Goal: Information Seeking & Learning: Understand process/instructions

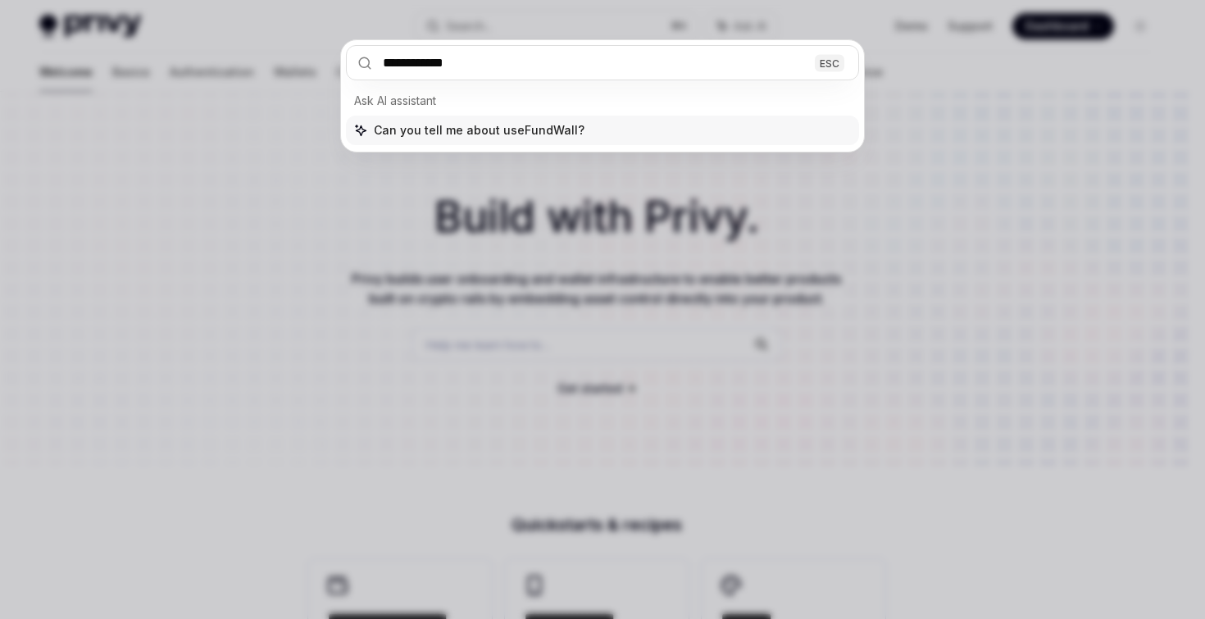
type input "**********"
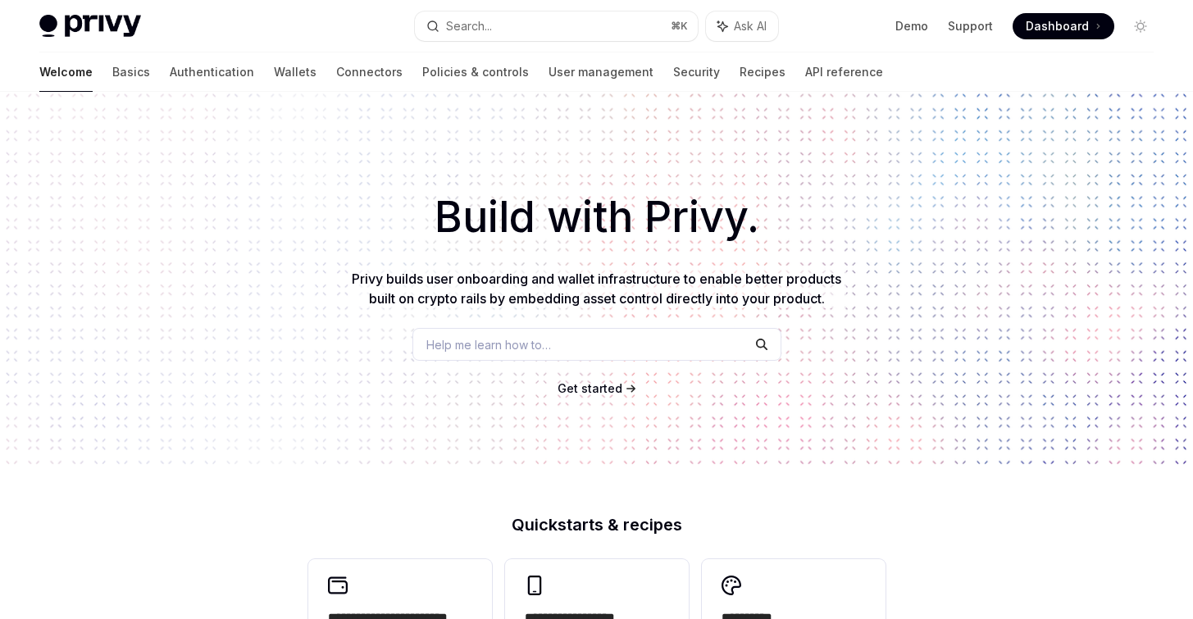
type textarea "*"
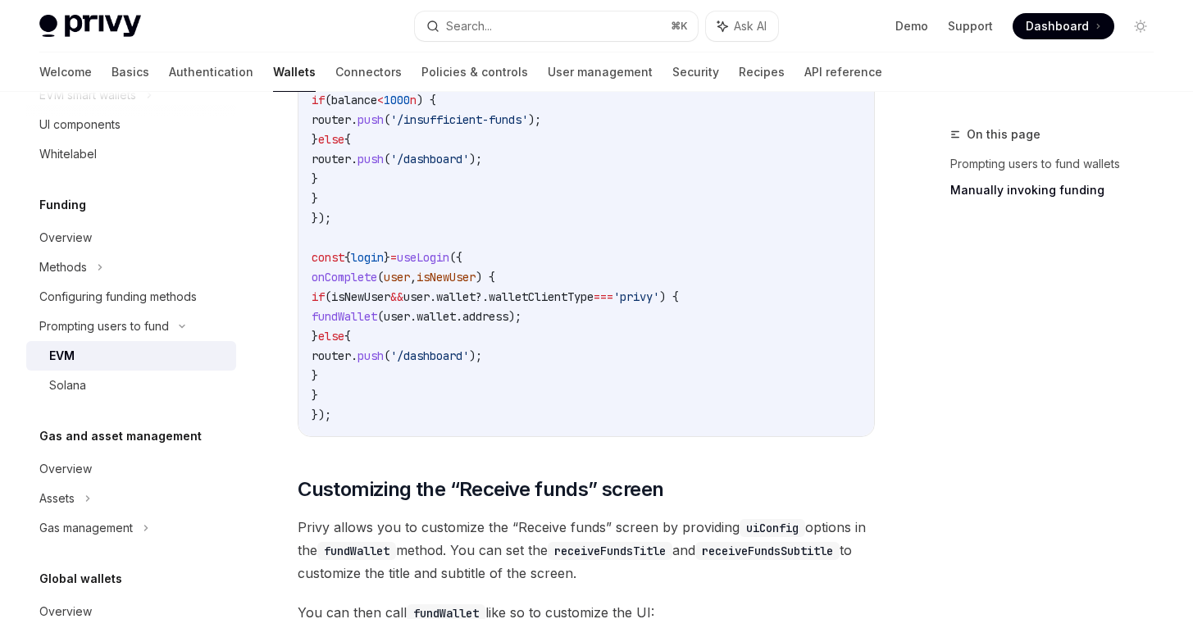
scroll to position [3852, 0]
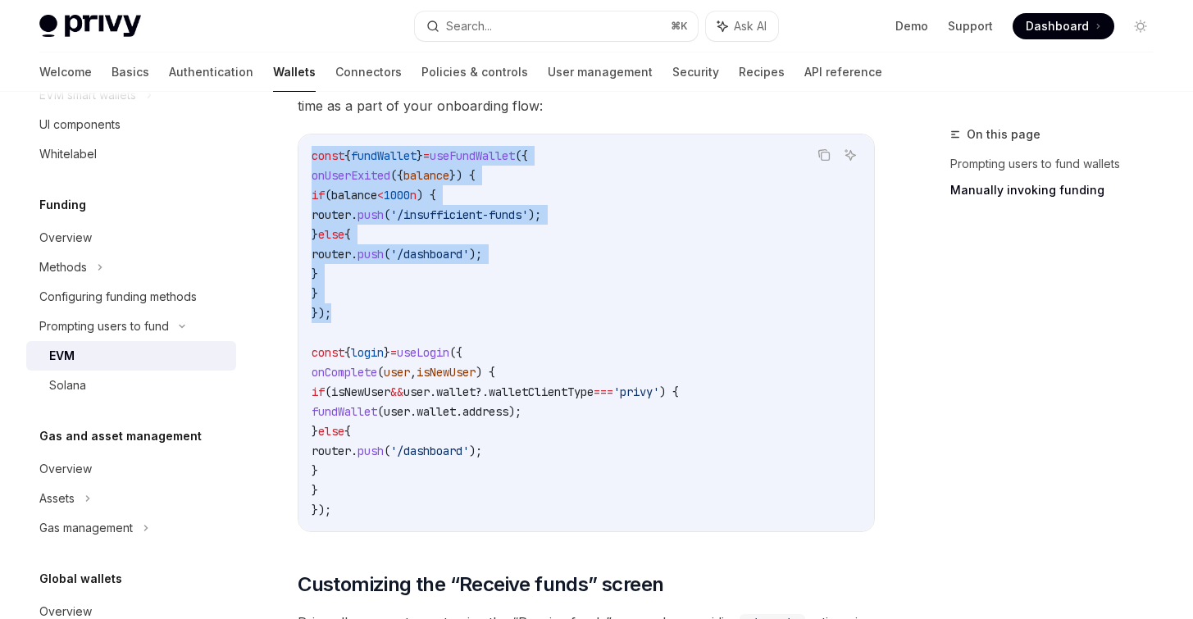
drag, startPoint x: 311, startPoint y: 178, endPoint x: 404, endPoint y: 343, distance: 189.4
click at [404, 343] on code "const { fundWallet } = useFundWallet ({ onUserExited ({ balance }) { if ( balan…" at bounding box center [585, 333] width 549 height 374
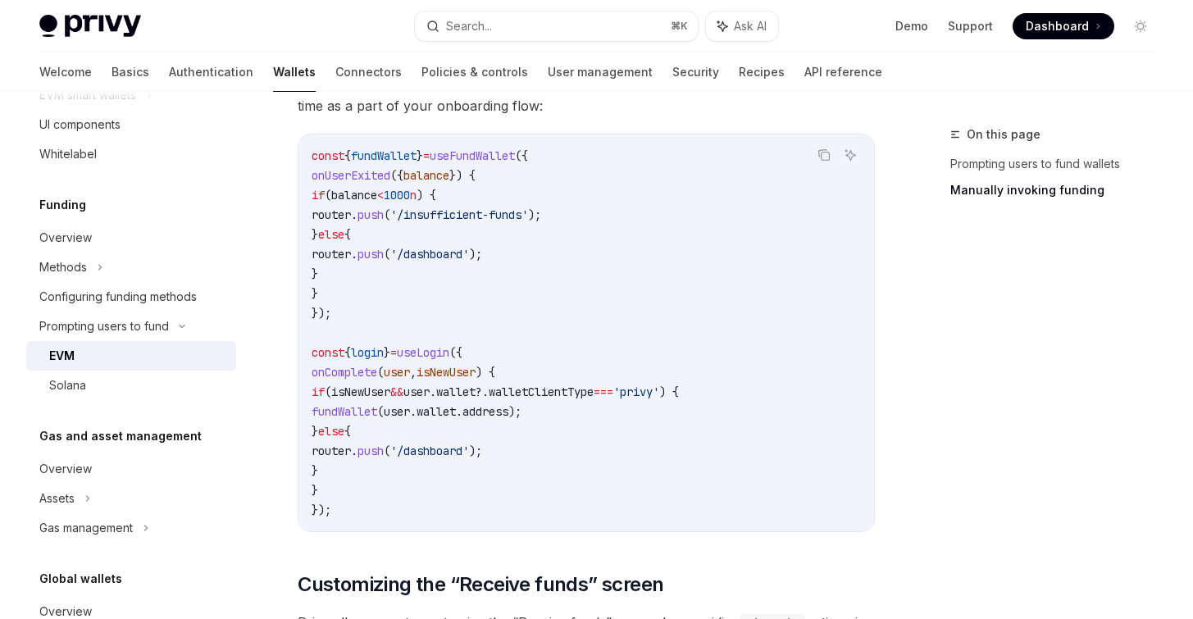
click at [404, 343] on code "const { fundWallet } = useFundWallet ({ onUserExited ({ balance }) { if ( balan…" at bounding box center [585, 333] width 549 height 374
drag, startPoint x: 326, startPoint y: 198, endPoint x: 387, endPoint y: 323, distance: 139.3
click at [387, 324] on code "const { fundWallet } = useFundWallet ({ onUserExited ({ balance }) { if ( balan…" at bounding box center [585, 333] width 549 height 374
click at [387, 323] on code "const { fundWallet } = useFundWallet ({ onUserExited ({ balance }) { if ( balan…" at bounding box center [585, 333] width 549 height 374
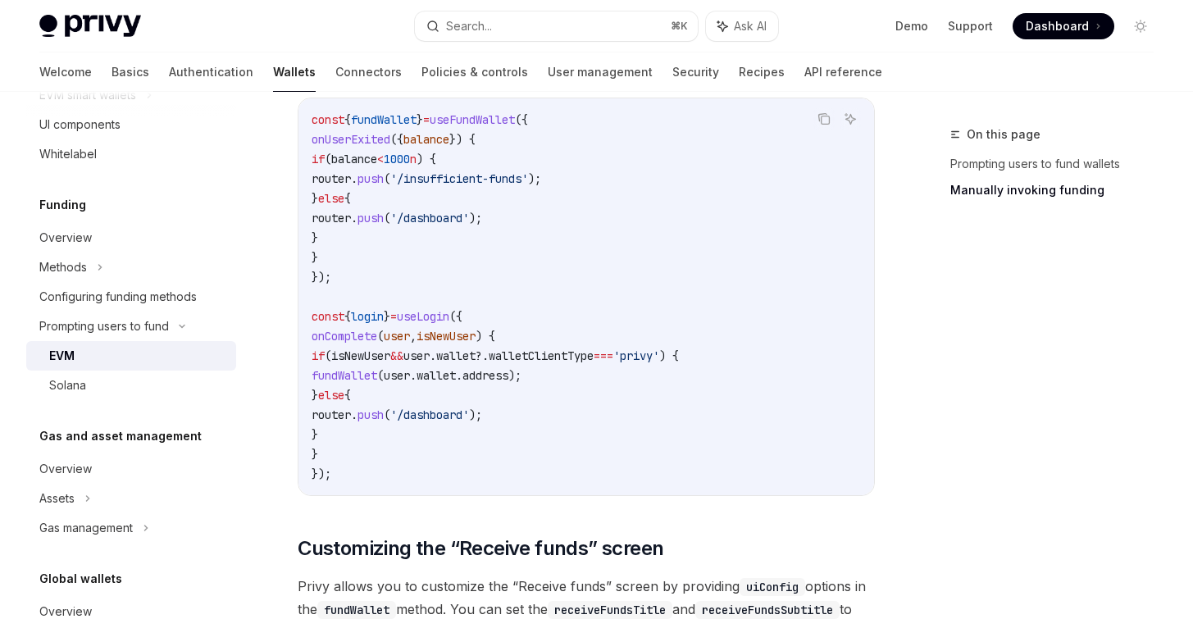
scroll to position [4021, 0]
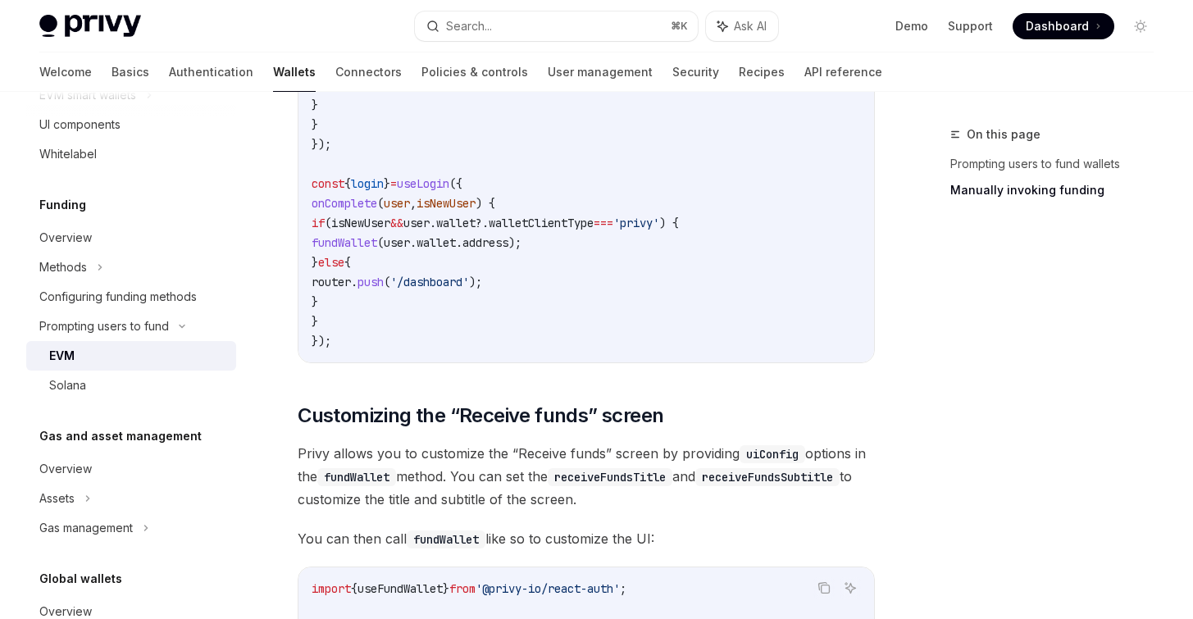
drag, startPoint x: 347, startPoint y: 342, endPoint x: 323, endPoint y: 231, distance: 113.2
click at [323, 231] on code "const { fundWallet } = useFundWallet ({ onUserExited ({ balance }) { if ( balan…" at bounding box center [585, 164] width 549 height 374
copy code "onComplete ( user , isNewUser ) { if ( isNewUser && user . wallet ?. walletClie…"
click at [381, 348] on code "const { fundWallet } = useFundWallet ({ onUserExited ({ balance }) { if ( balan…" at bounding box center [585, 164] width 549 height 374
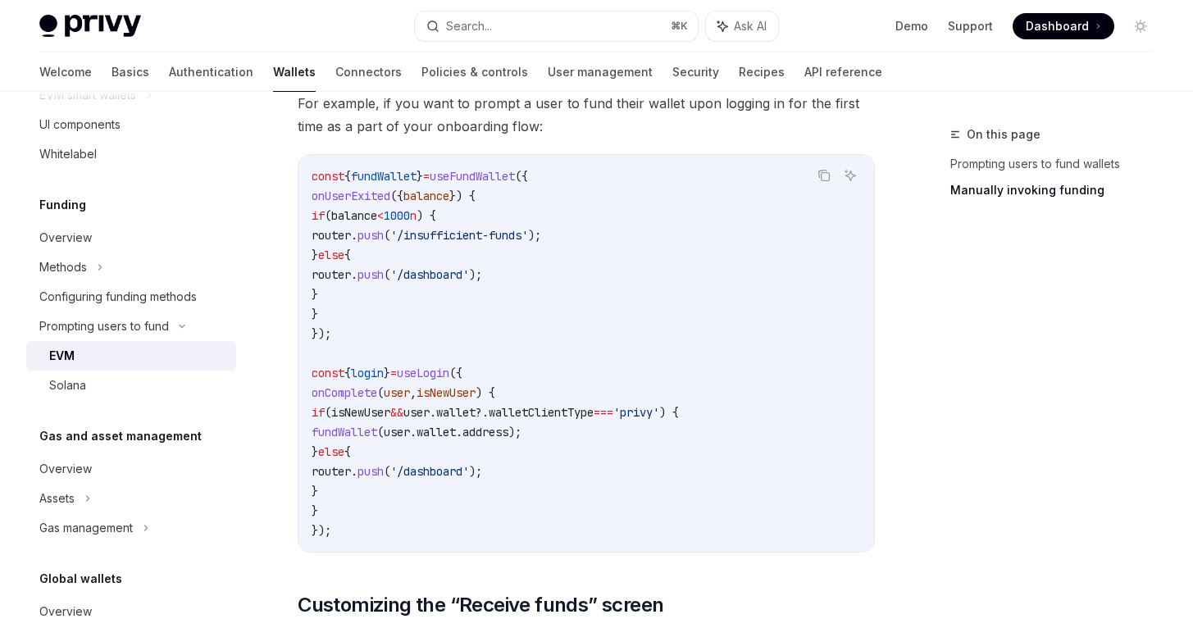
scroll to position [3811, 0]
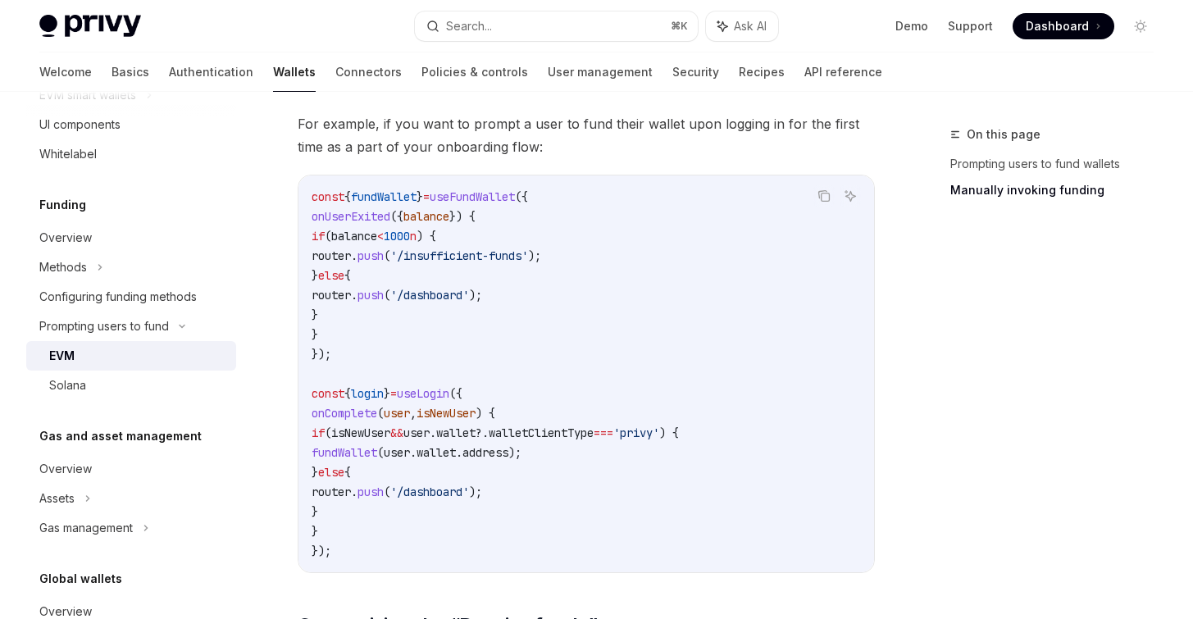
click at [515, 204] on span "useFundWallet" at bounding box center [472, 196] width 85 height 15
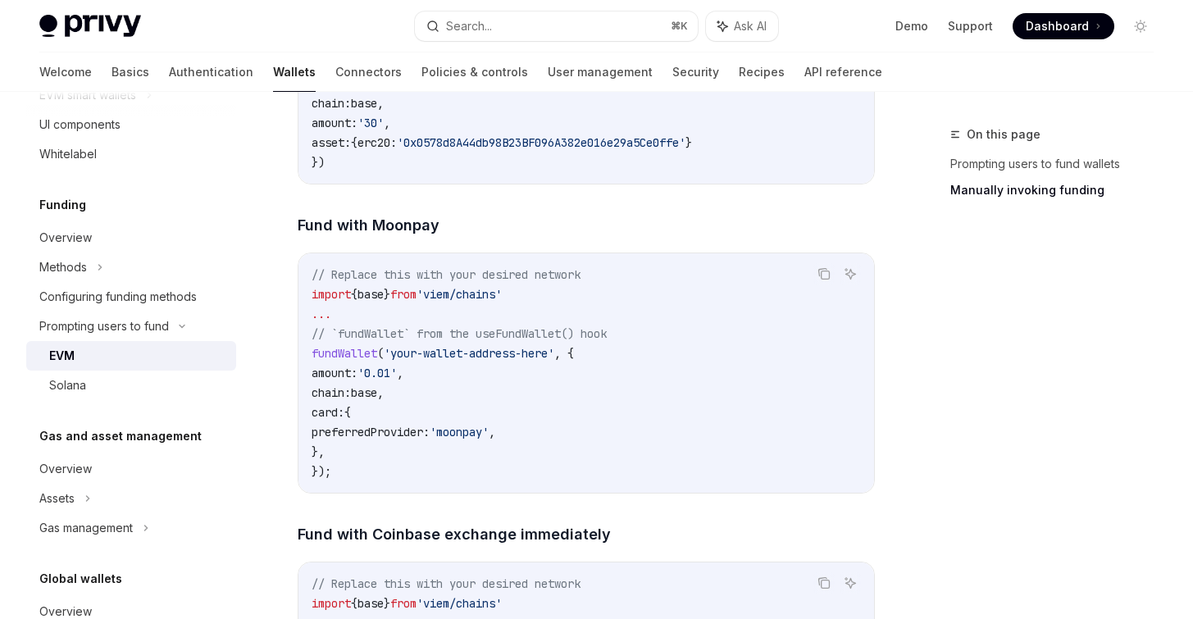
scroll to position [2608, 0]
